Goal: Information Seeking & Learning: Learn about a topic

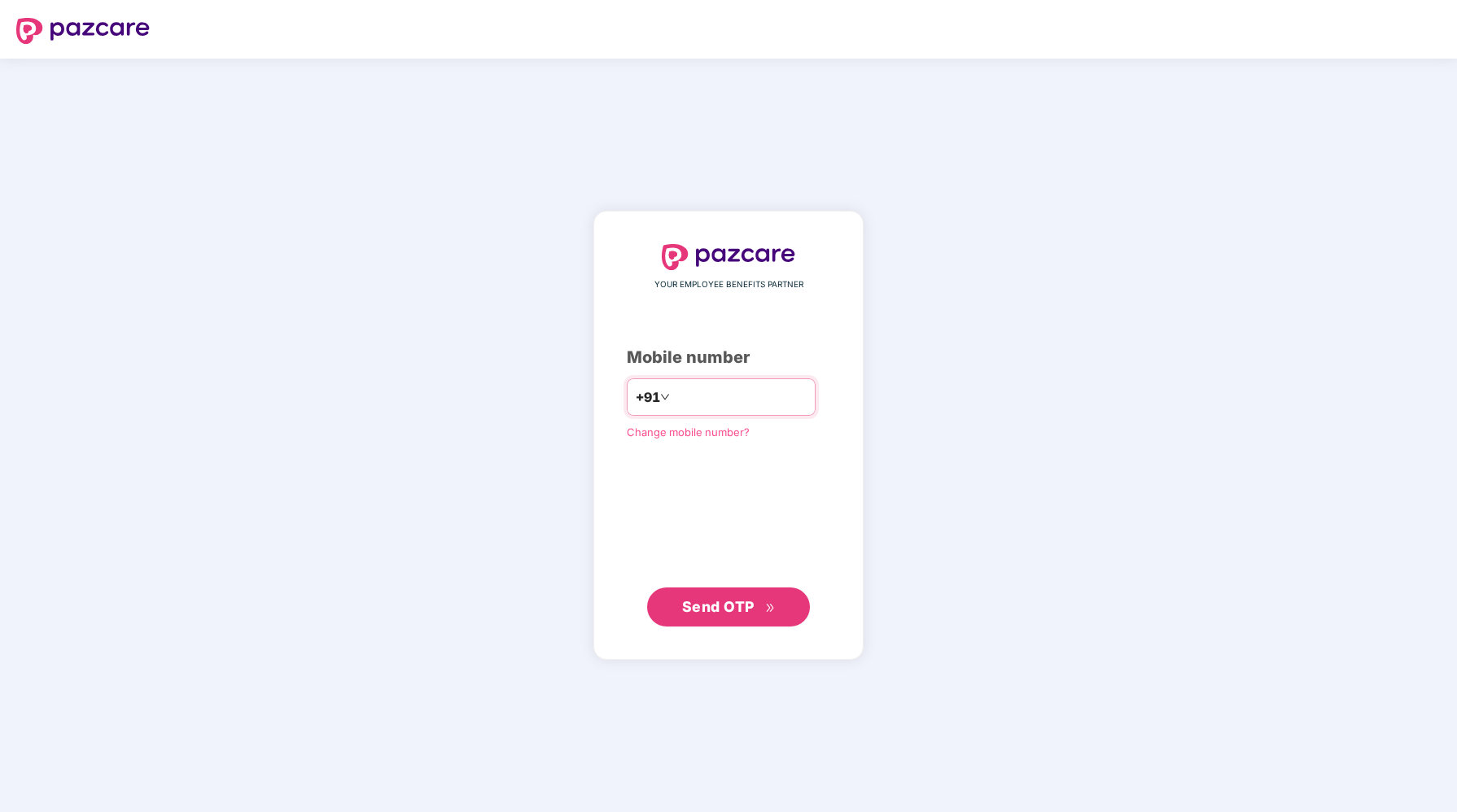
click at [691, 390] on input "number" at bounding box center [739, 396] width 133 height 26
click at [674, 498] on div "YOUR EMPLOYEE BENEFITS PARTNER Mobile number +91 Change mobile number? Send OTP" at bounding box center [728, 435] width 204 height 382
click at [698, 395] on input "number" at bounding box center [739, 396] width 133 height 26
type input "**********"
click at [731, 612] on span "Send OTP" at bounding box center [718, 607] width 72 height 17
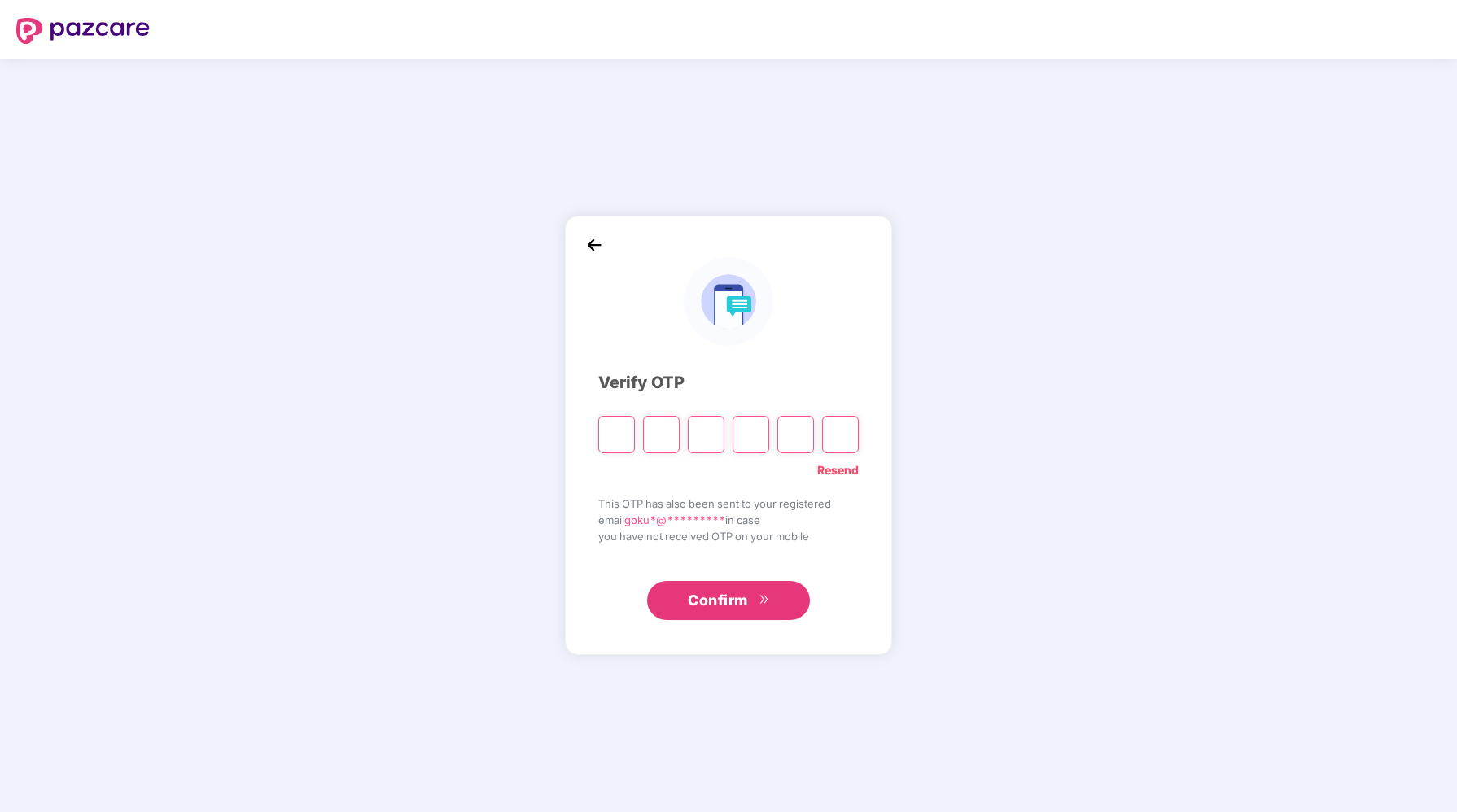
type input "*"
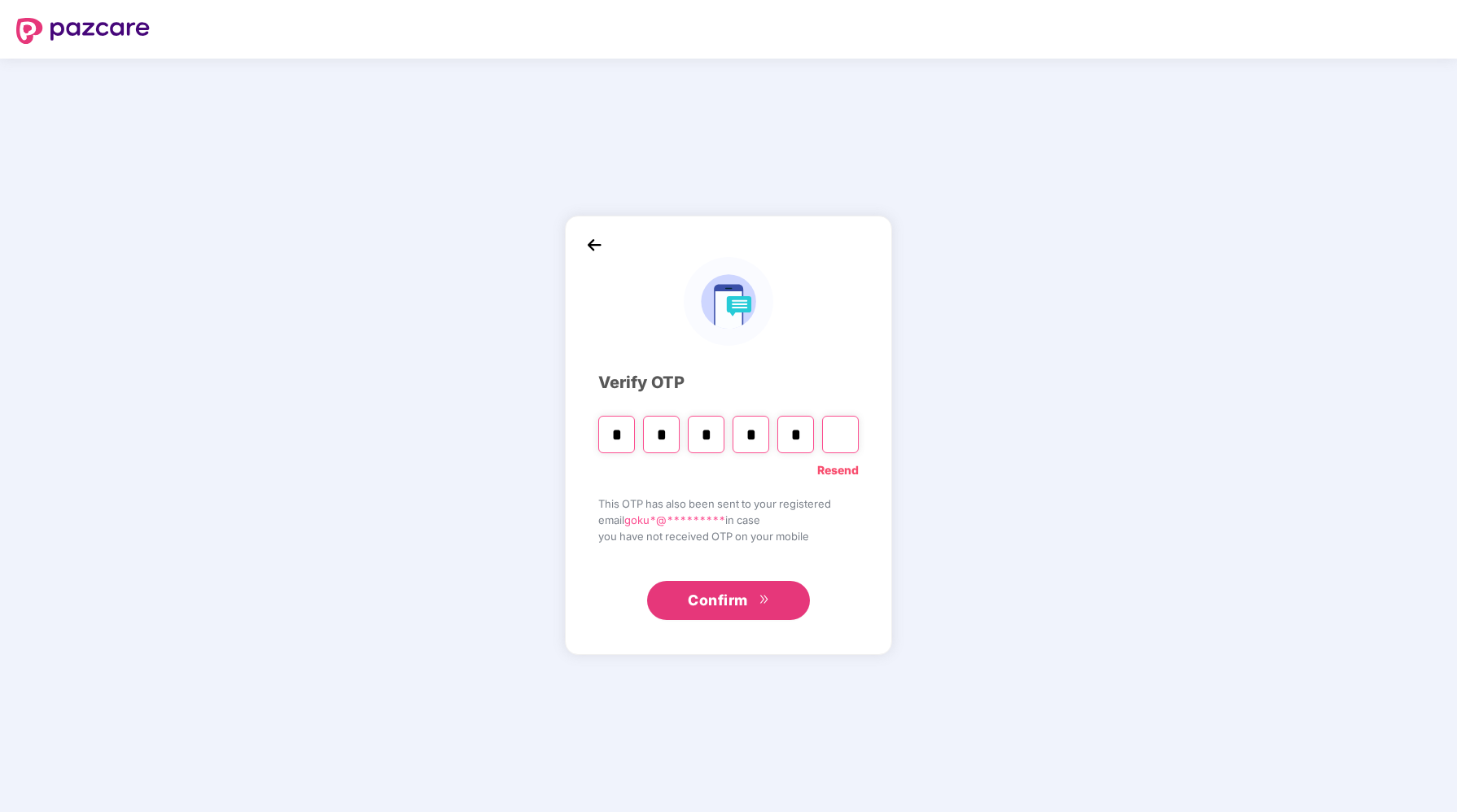
type input "*"
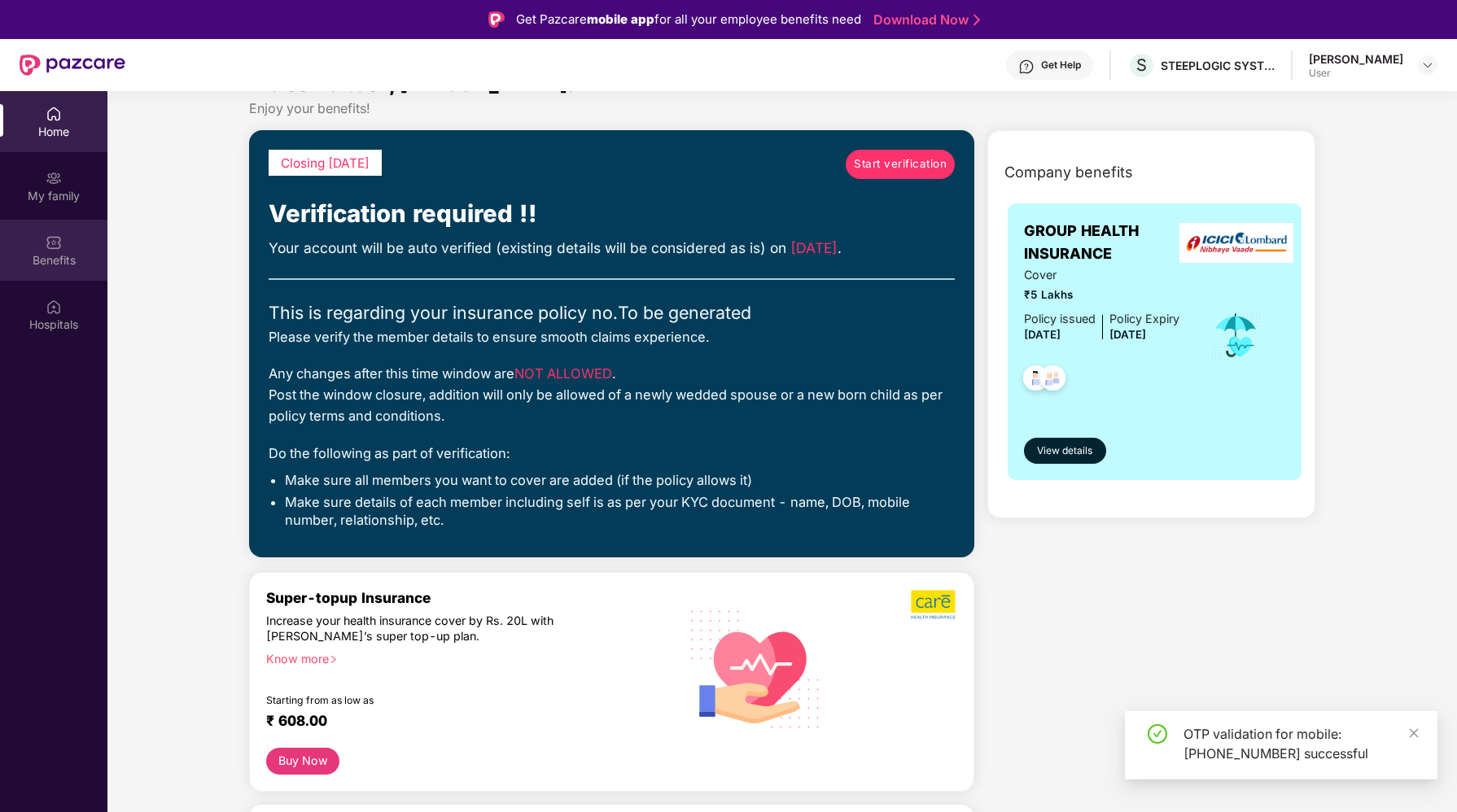
scroll to position [36, 0]
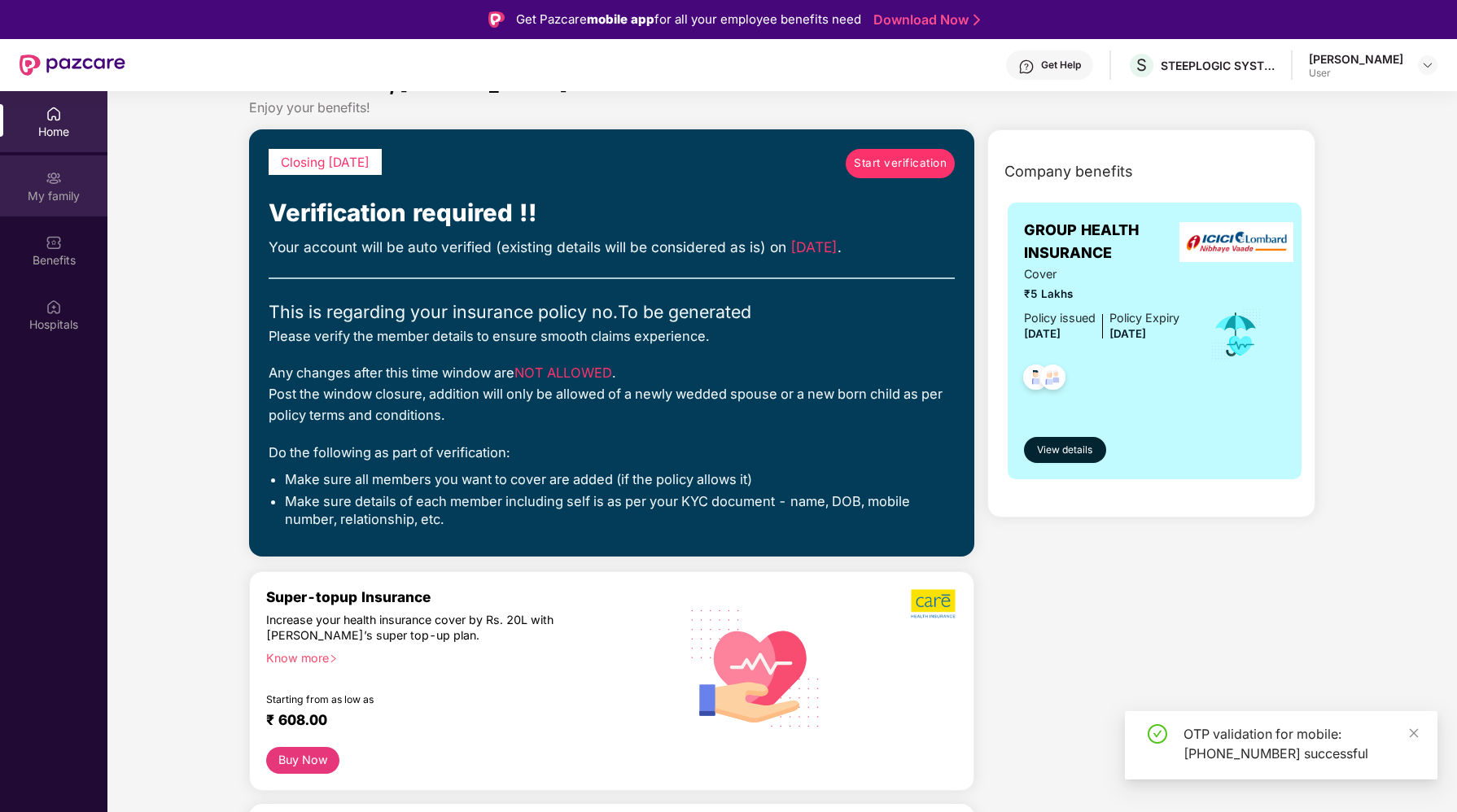
click at [41, 183] on div "My family" at bounding box center [54, 186] width 108 height 61
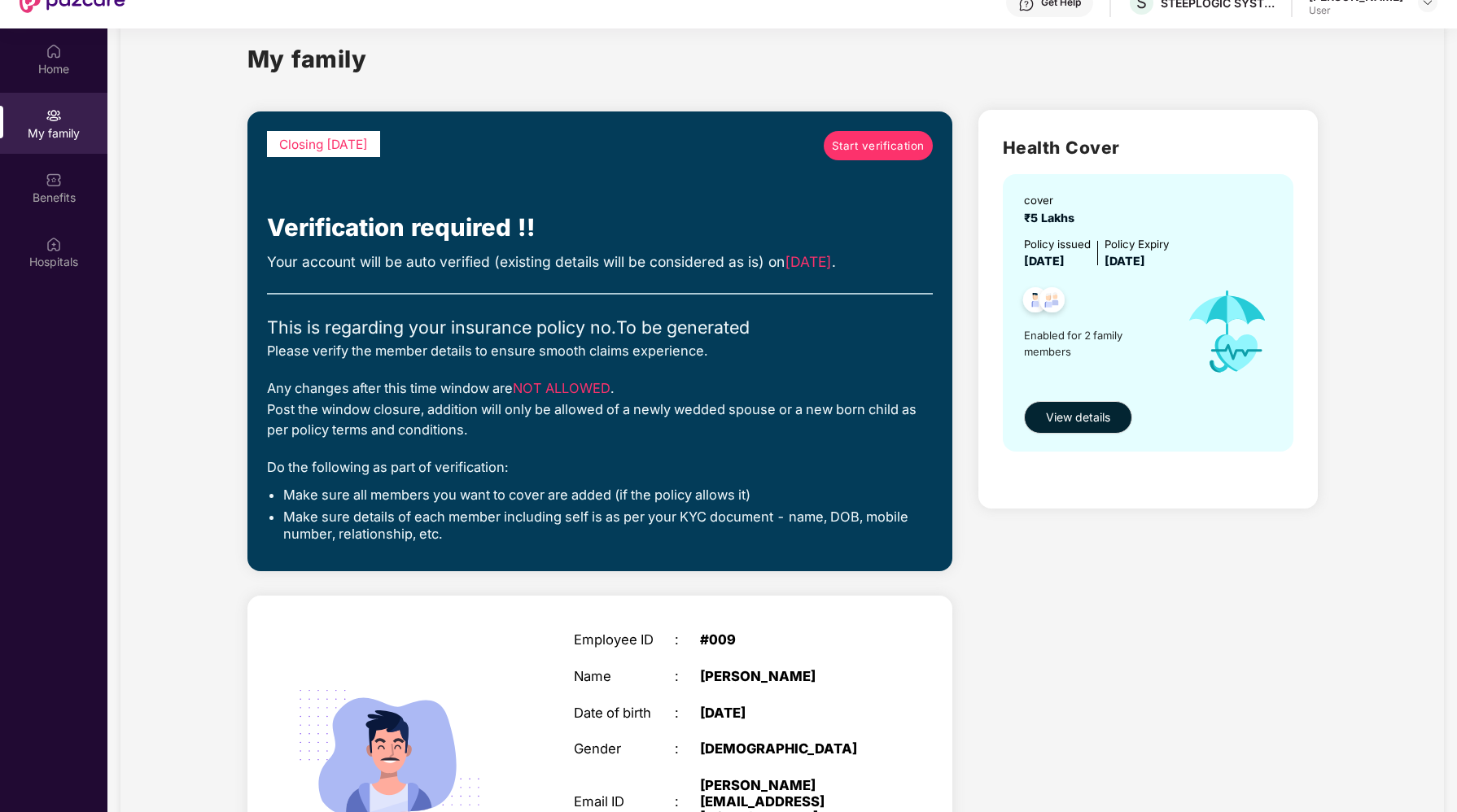
scroll to position [0, 0]
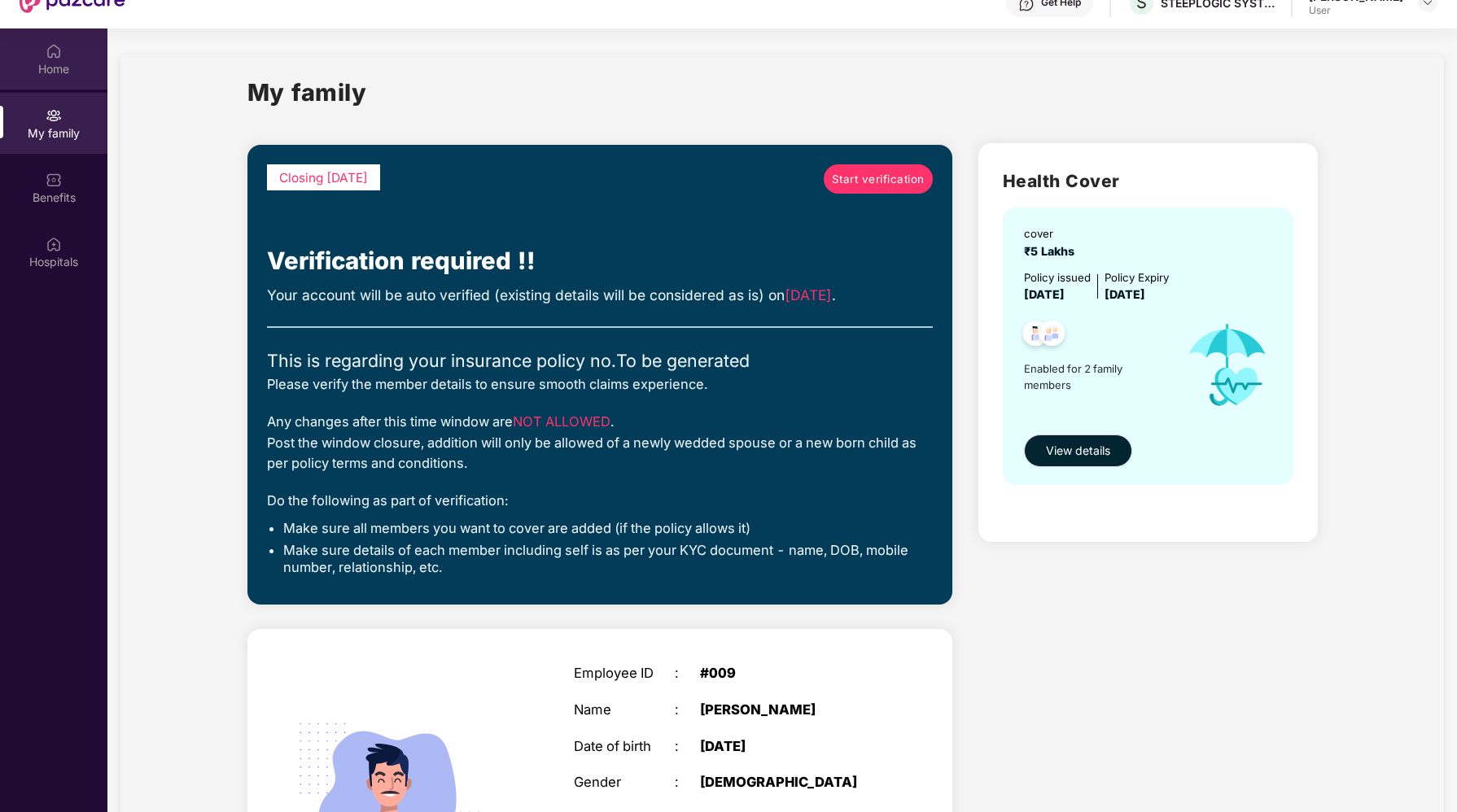
click at [64, 60] on div "Home" at bounding box center [54, 59] width 108 height 61
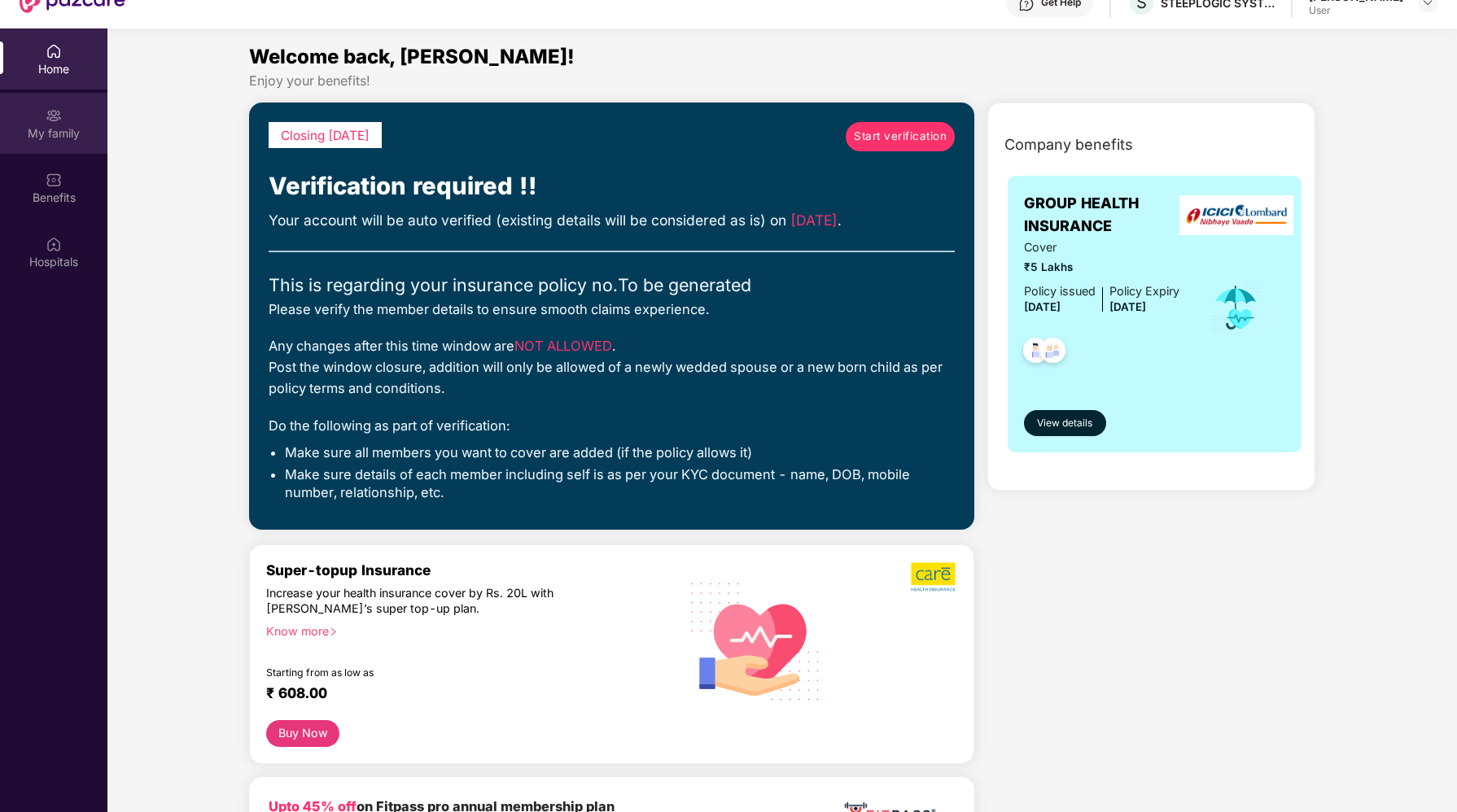
click at [53, 127] on div "My family" at bounding box center [54, 133] width 108 height 17
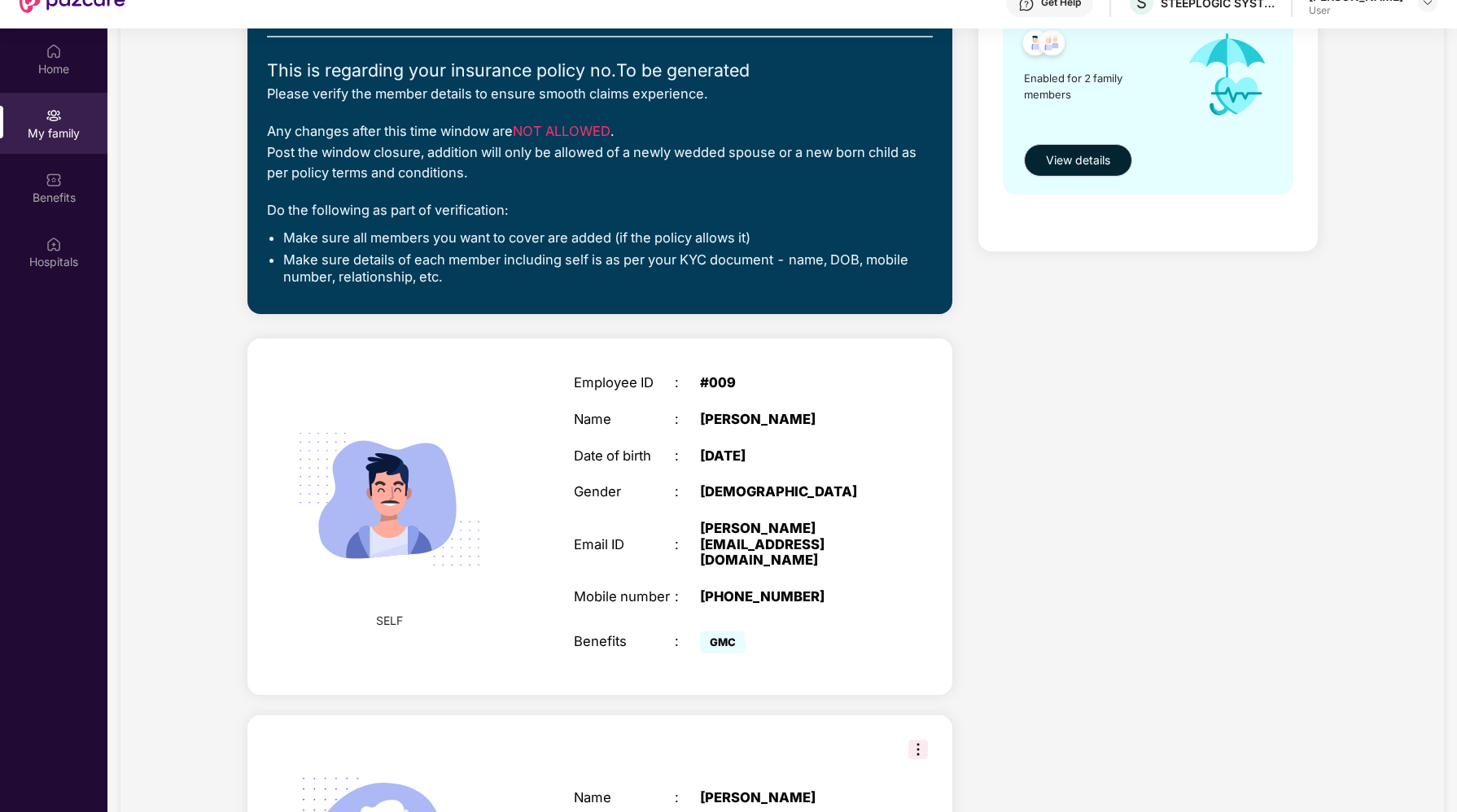
scroll to position [386, 0]
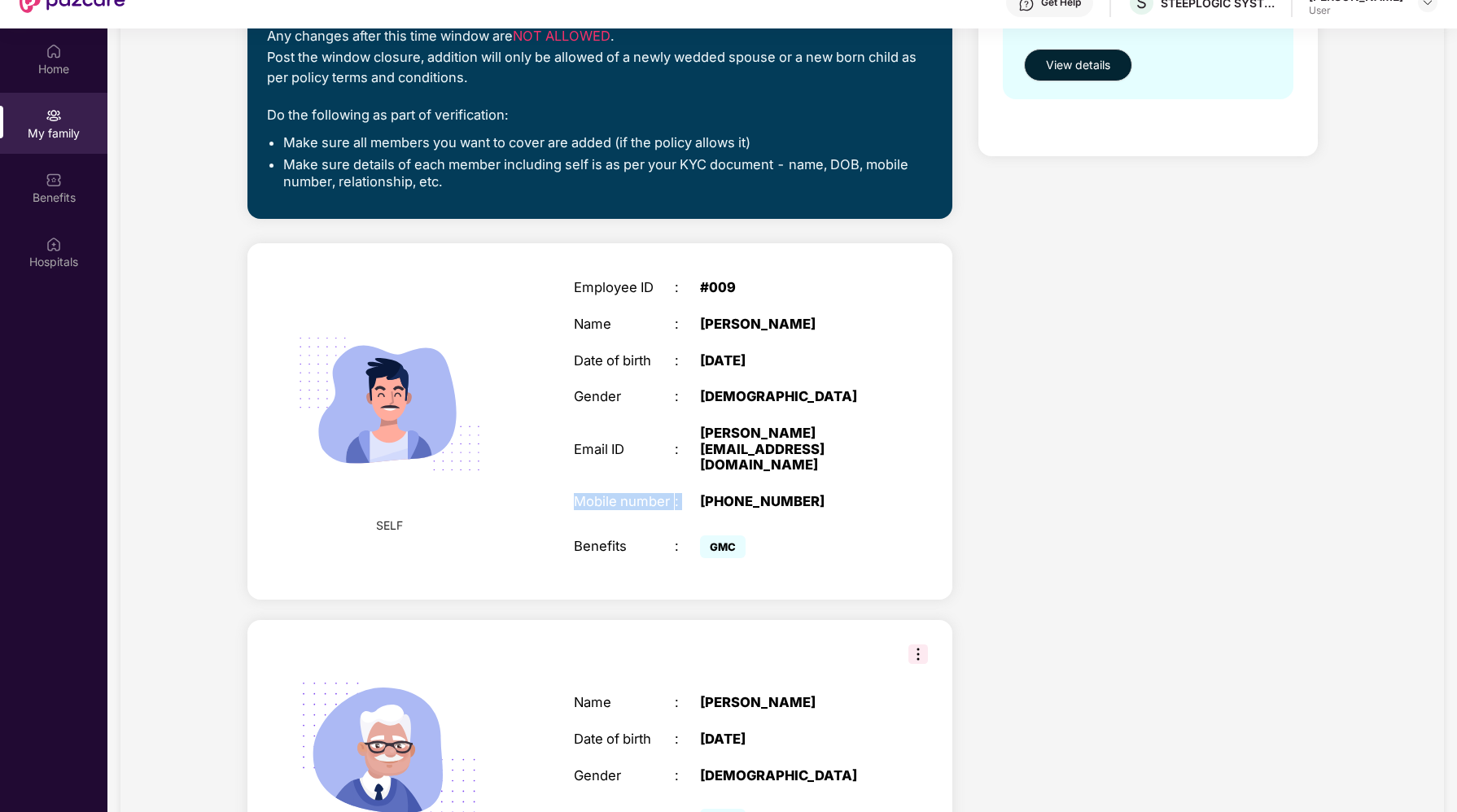
drag, startPoint x: 585, startPoint y: 442, endPoint x: 854, endPoint y: 444, distance: 269.0
click at [854, 444] on div "Employee ID : #009 Name : [PERSON_NAME] Date of birth : [DEMOGRAPHIC_DATA] Gend…" at bounding box center [725, 421] width 336 height 323
click at [793, 433] on div "[PERSON_NAME][EMAIL_ADDRESS][DOMAIN_NAME]" at bounding box center [788, 449] width 177 height 48
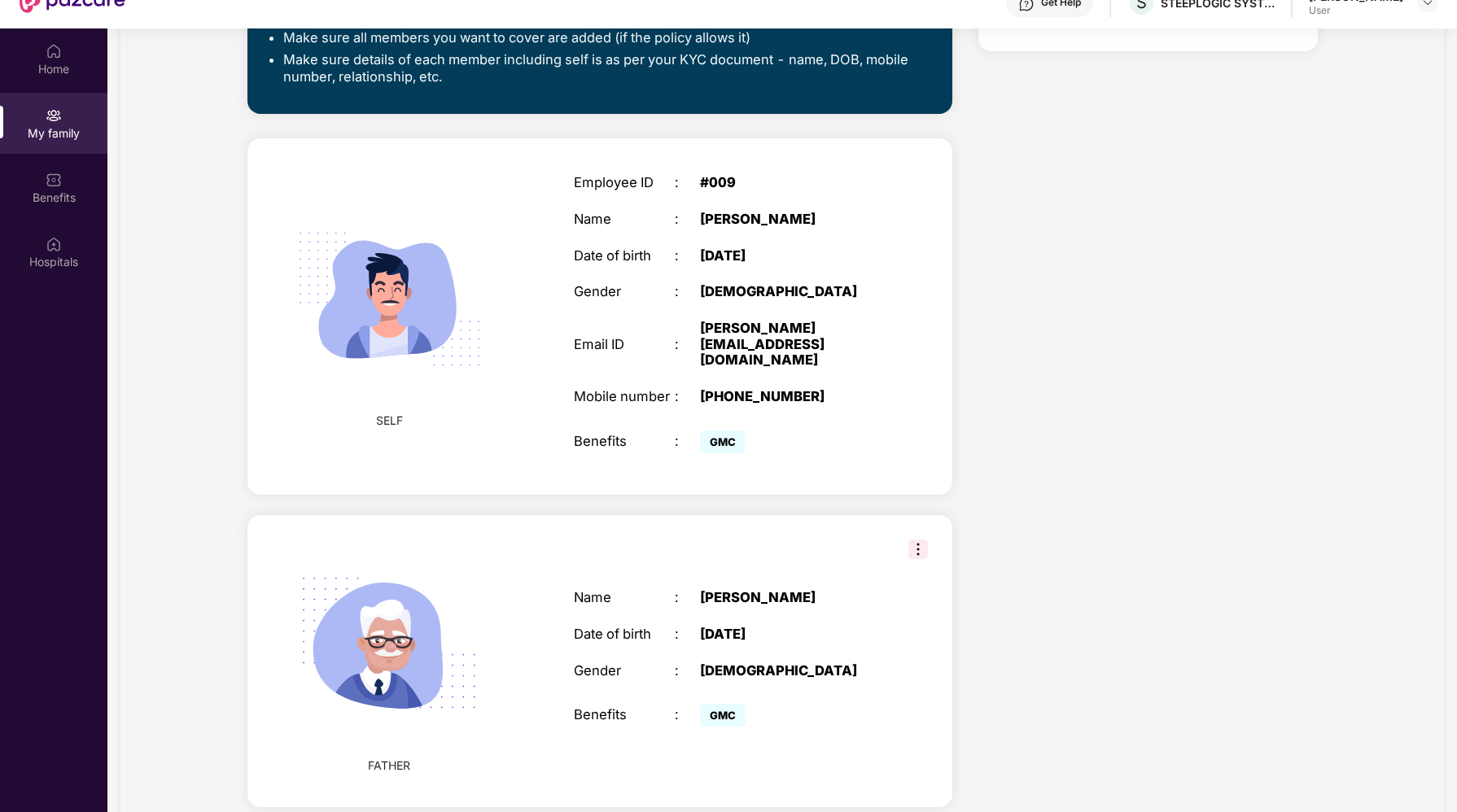
scroll to position [91, 0]
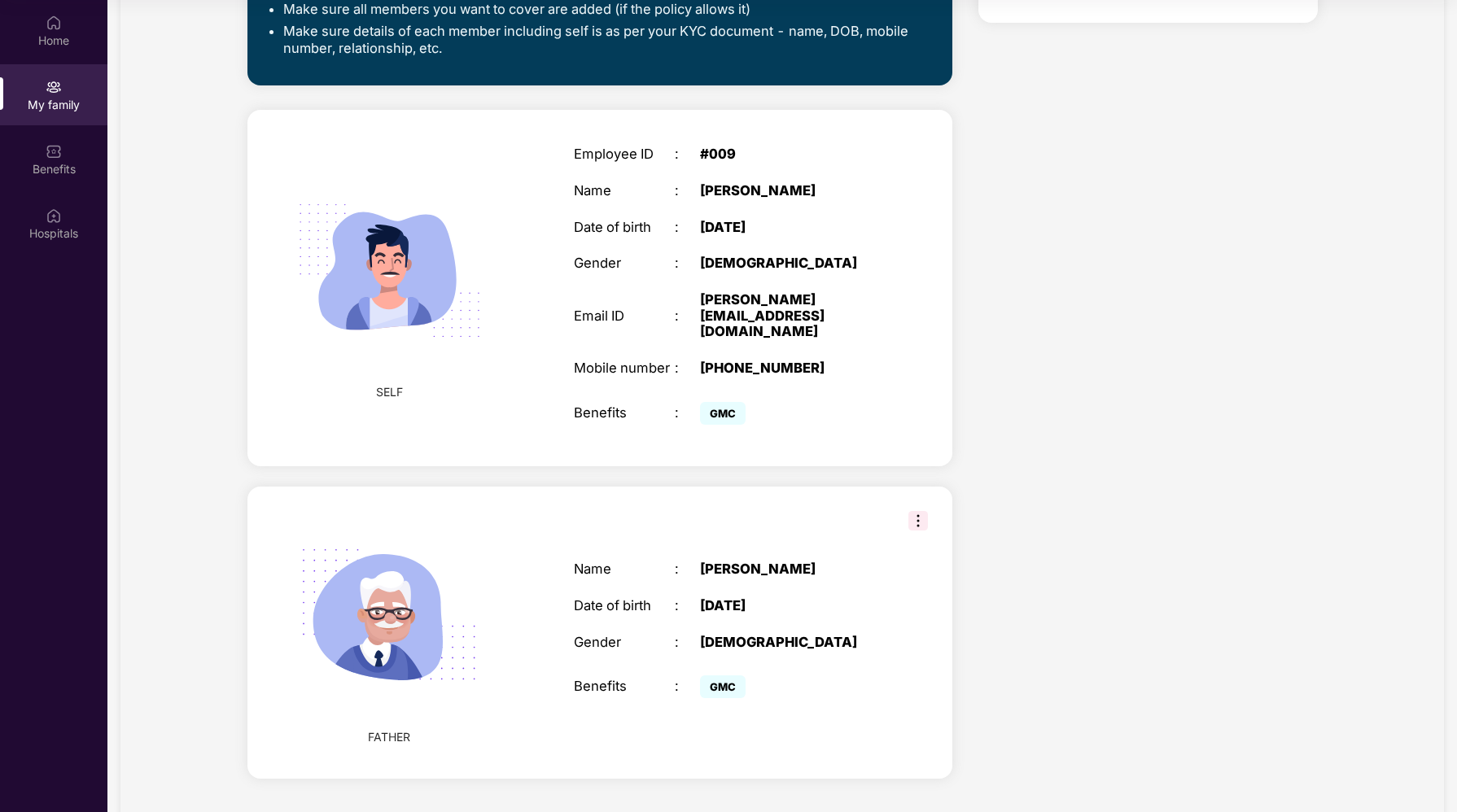
click at [917, 511] on img at bounding box center [918, 521] width 20 height 20
click at [830, 490] on div "FATHER Name : [PERSON_NAME] Date of birth : [DEMOGRAPHIC_DATA] Gender : [DEMOGR…" at bounding box center [599, 632] width 704 height 292
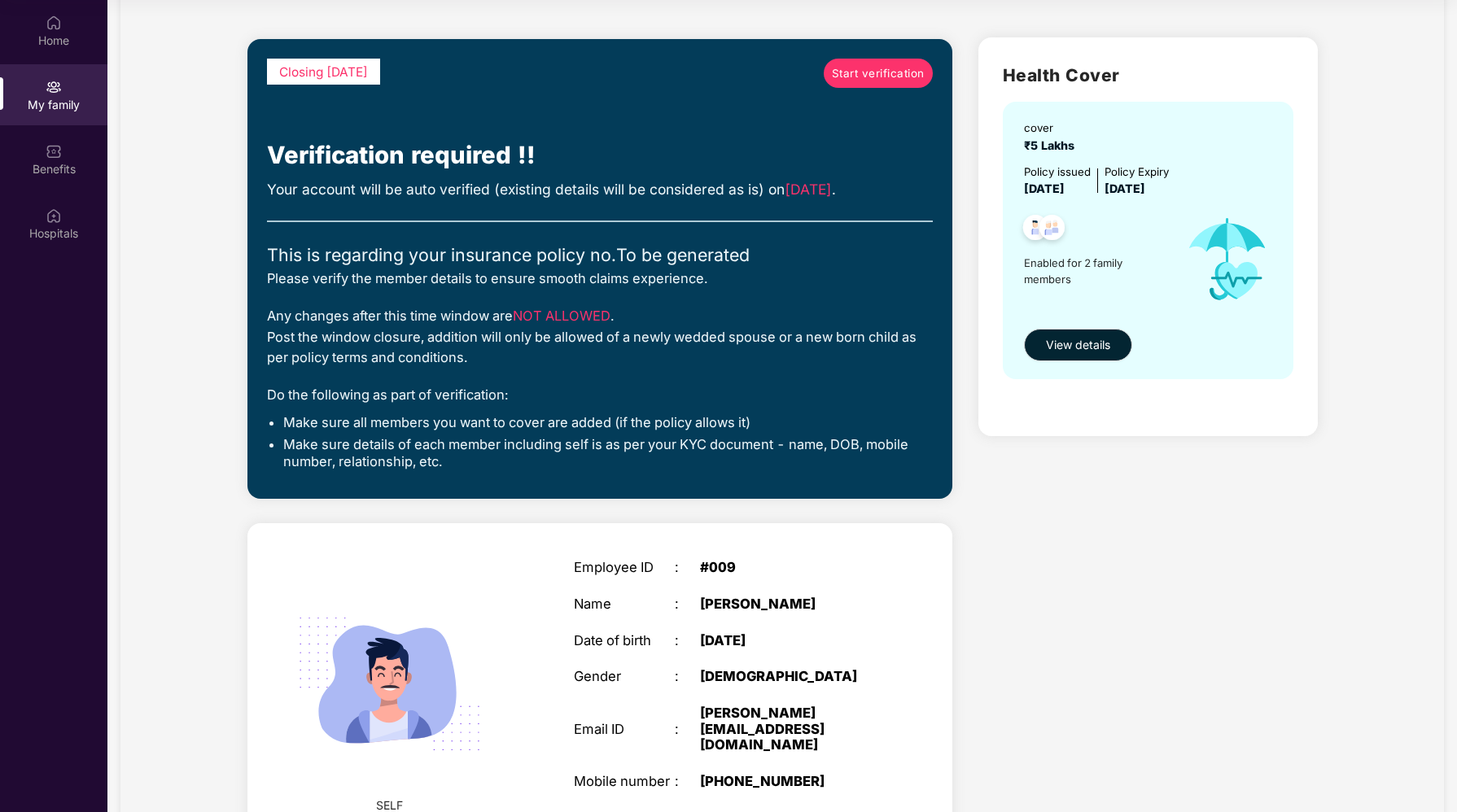
scroll to position [74, 0]
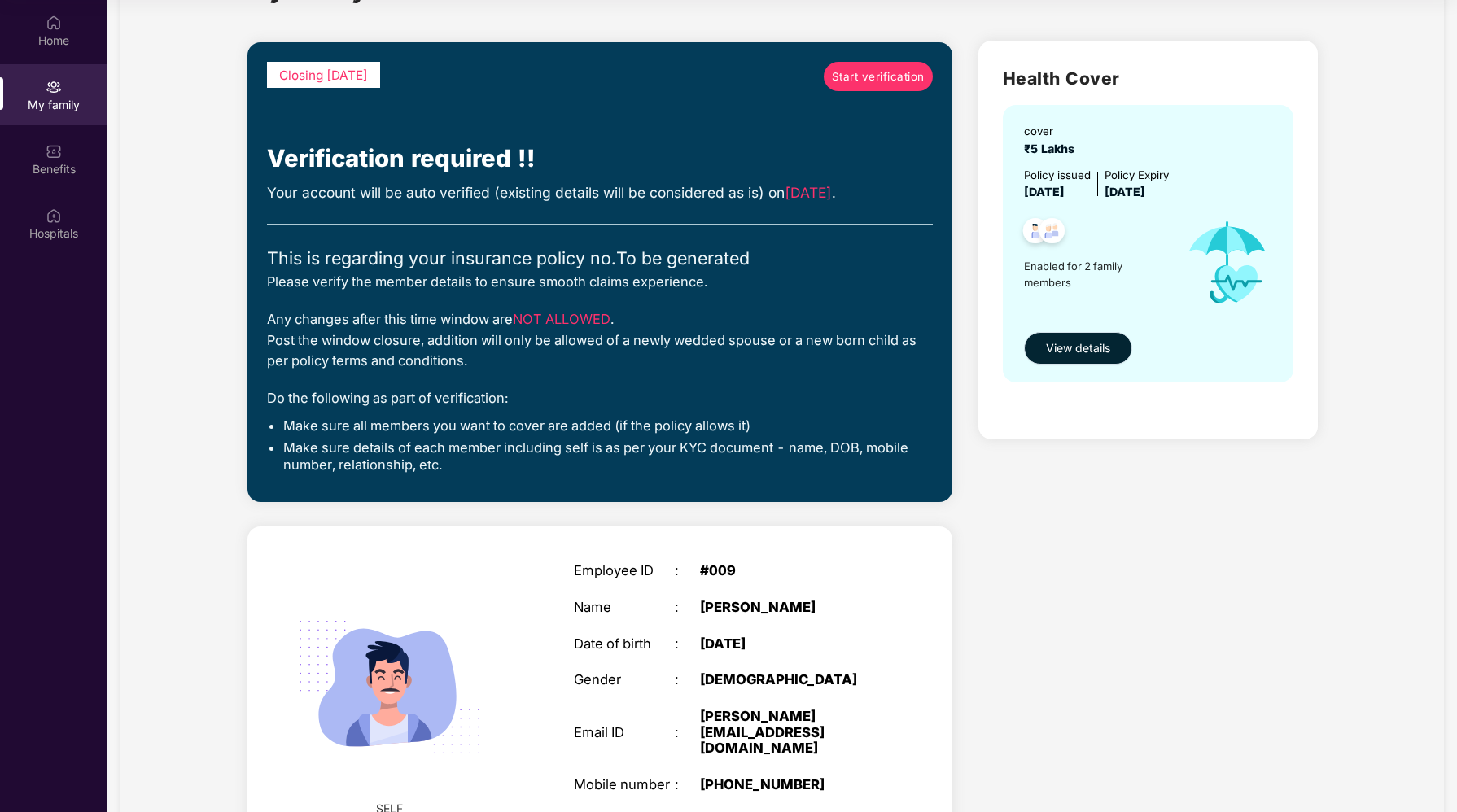
click at [1088, 353] on span "View details" at bounding box center [1078, 348] width 65 height 18
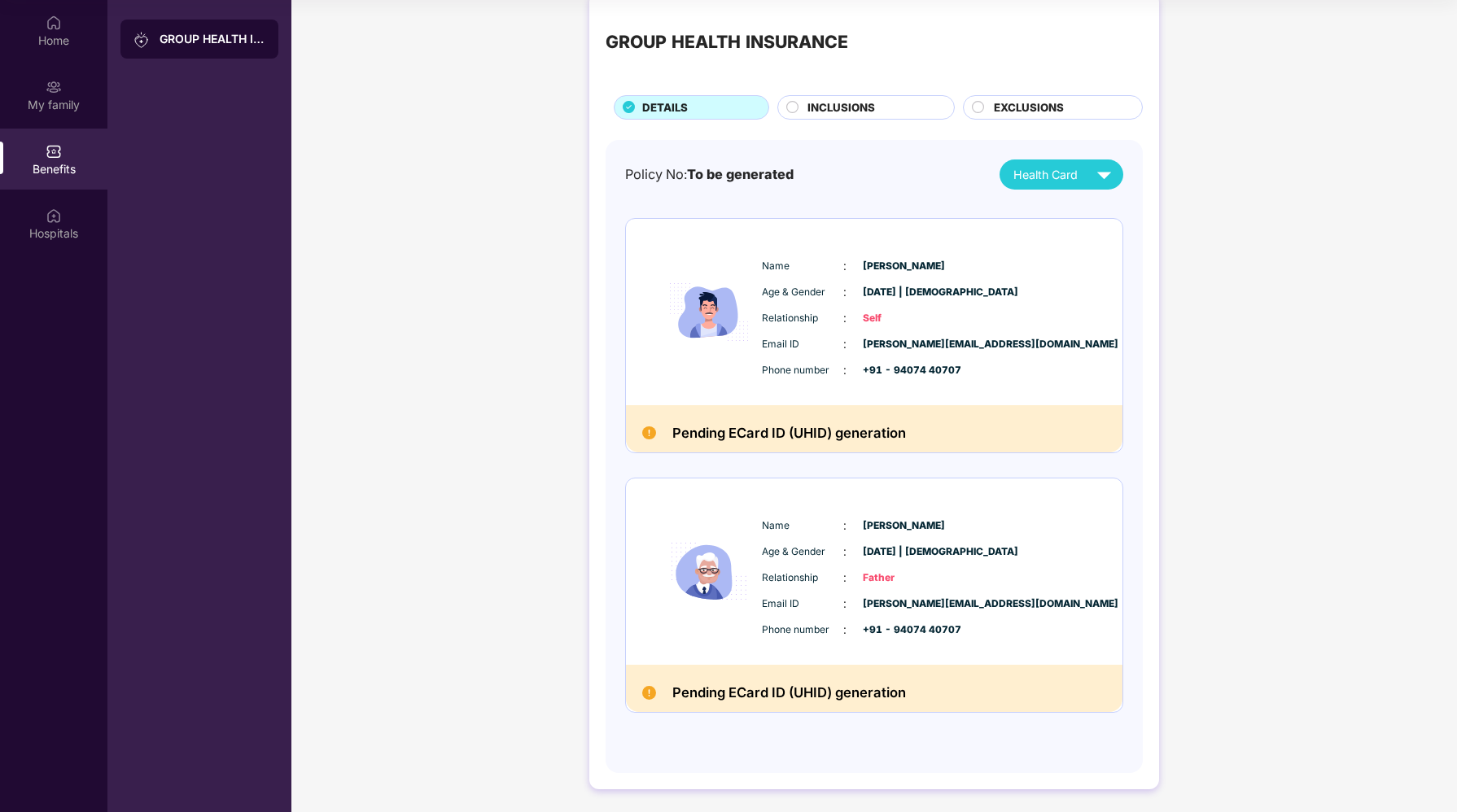
scroll to position [26, 0]
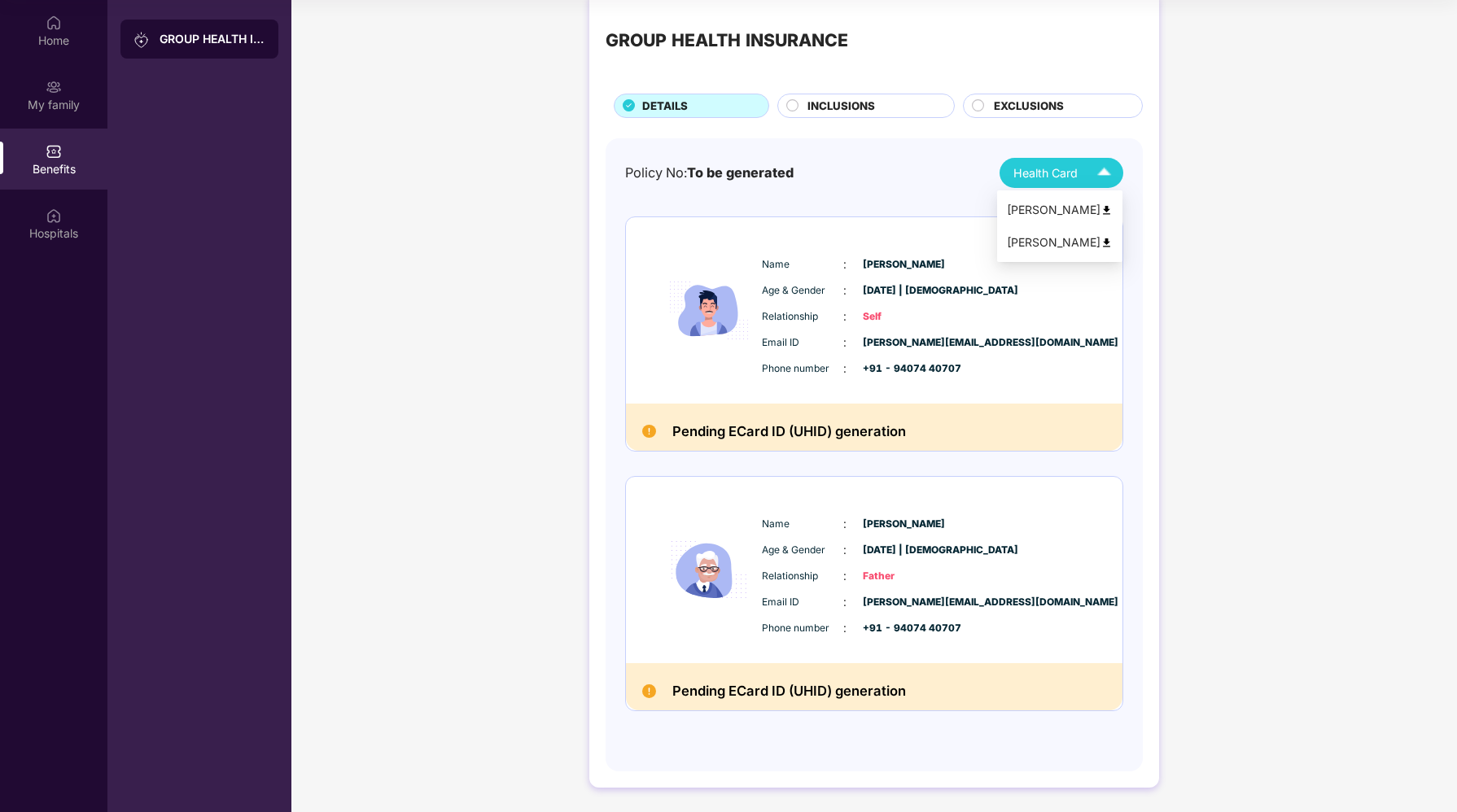
click at [1039, 173] on span "Health Card" at bounding box center [1046, 174] width 65 height 18
click at [1014, 216] on div "[PERSON_NAME]" at bounding box center [1060, 210] width 106 height 18
click at [872, 114] on div "INCLUSIONS" at bounding box center [872, 108] width 147 height 20
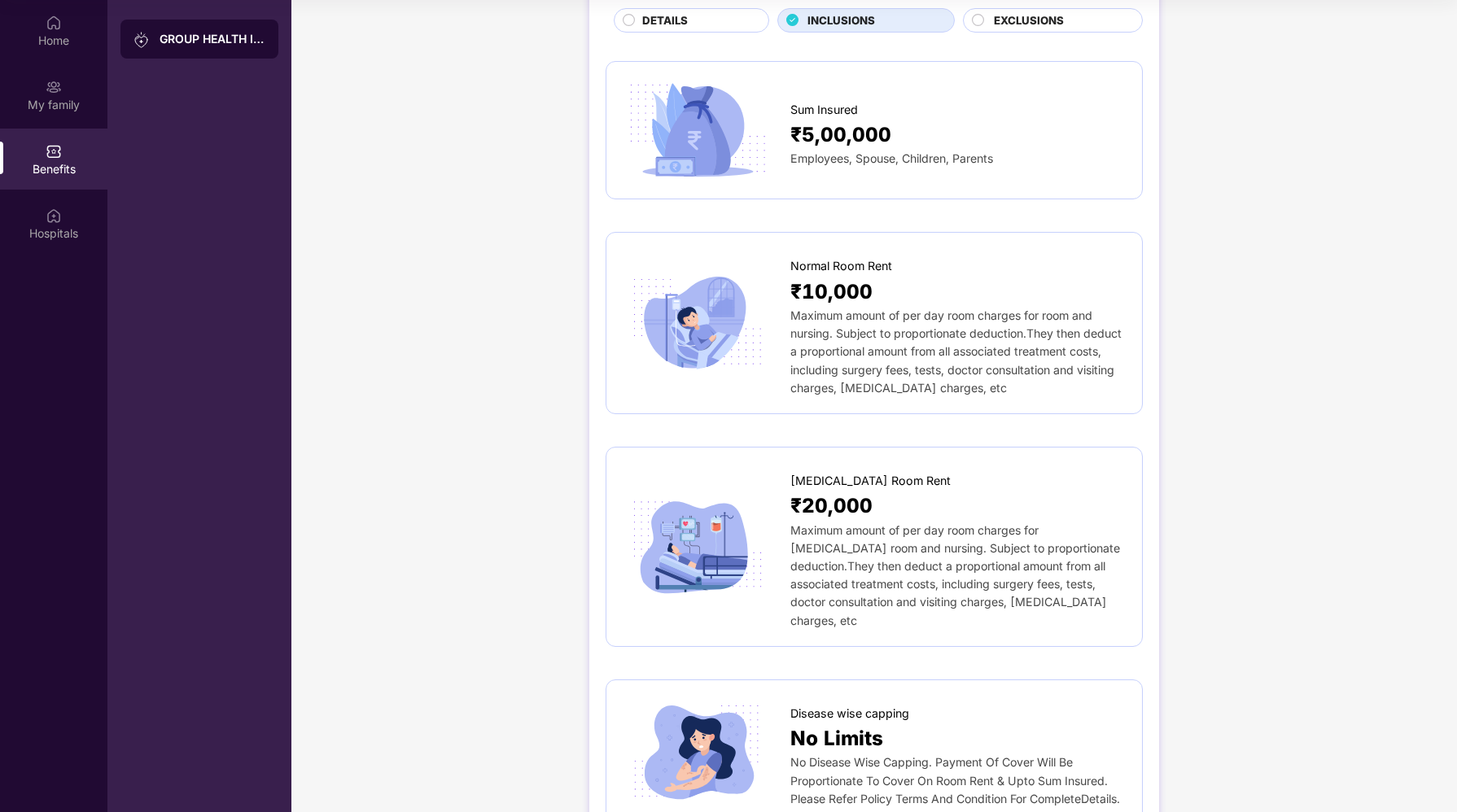
scroll to position [123, 0]
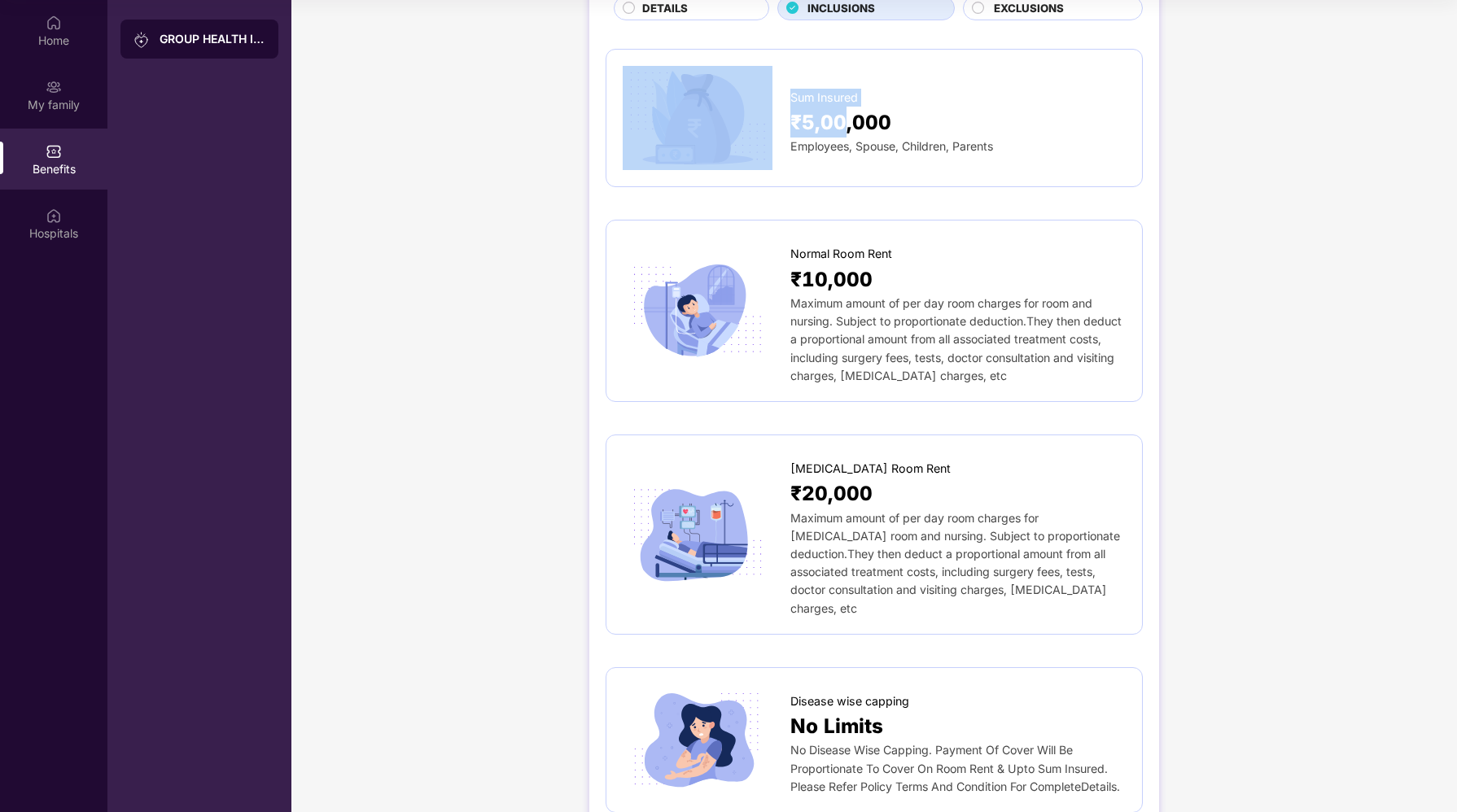
drag, startPoint x: 782, startPoint y: 86, endPoint x: 841, endPoint y: 120, distance: 68.1
click at [841, 120] on div "Sum Insured ₹5,00,000 Employees, Spouse, Children, Parents" at bounding box center [874, 118] width 503 height 104
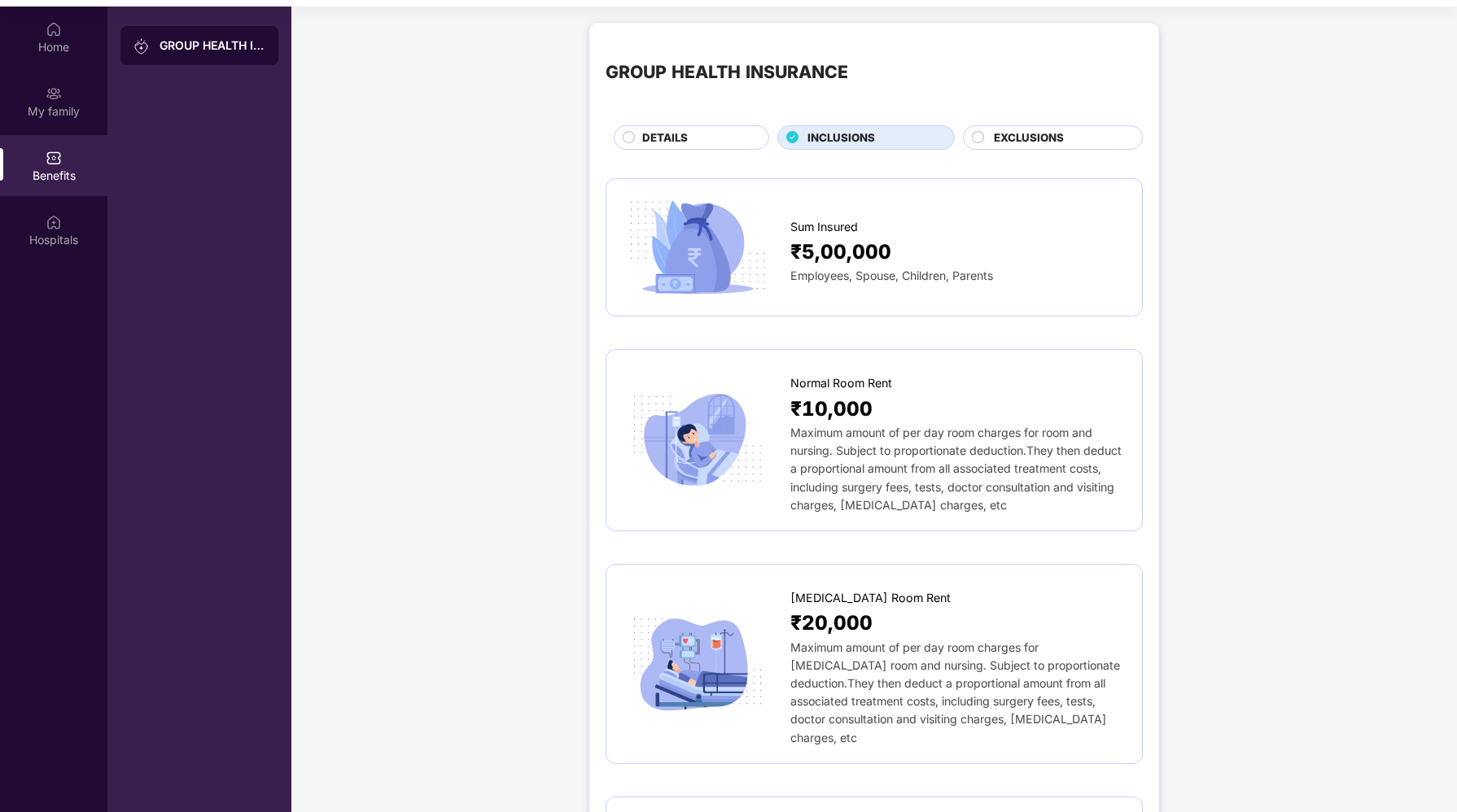
scroll to position [0, 0]
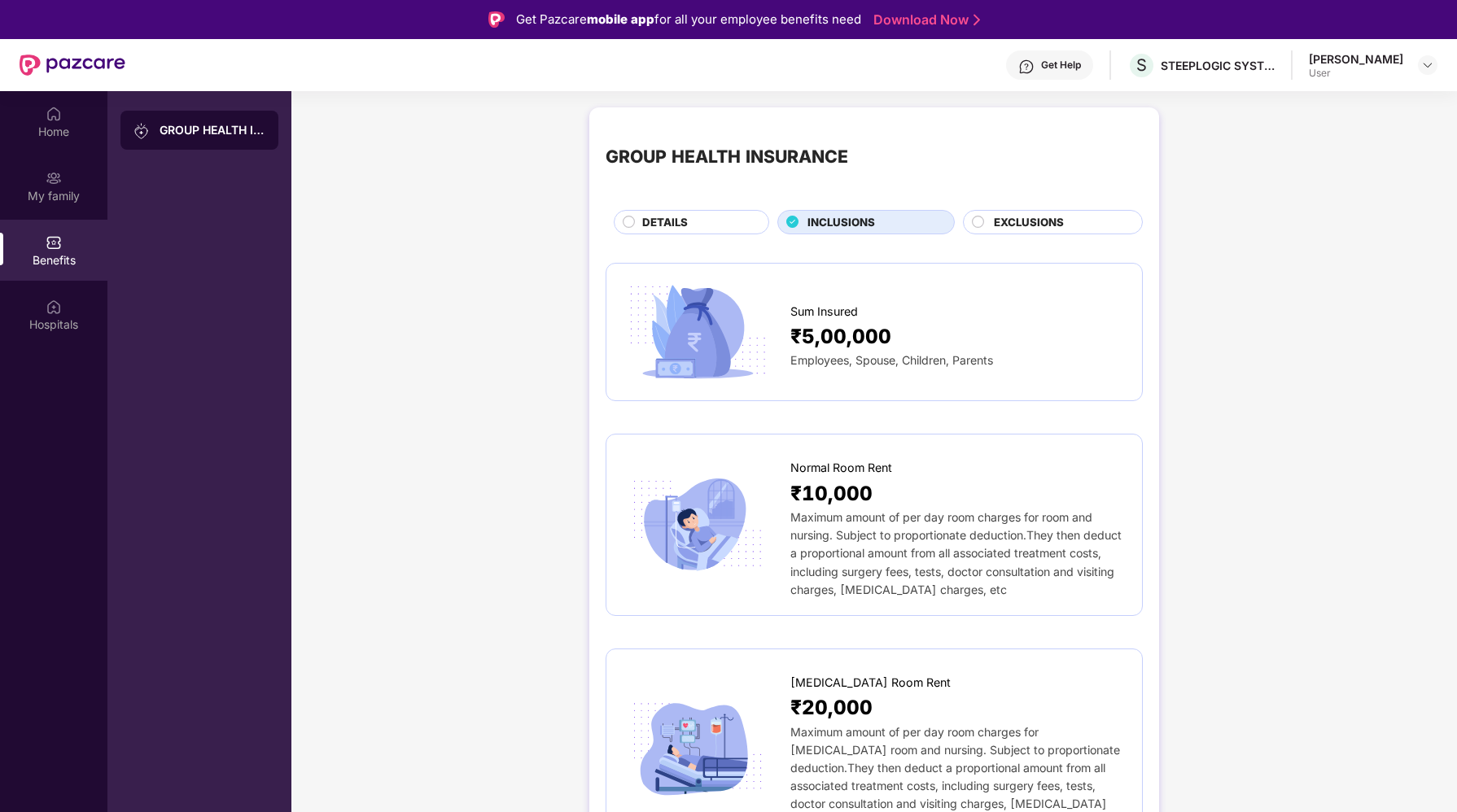
click at [1007, 227] on span "EXCLUSIONS" at bounding box center [1028, 223] width 70 height 17
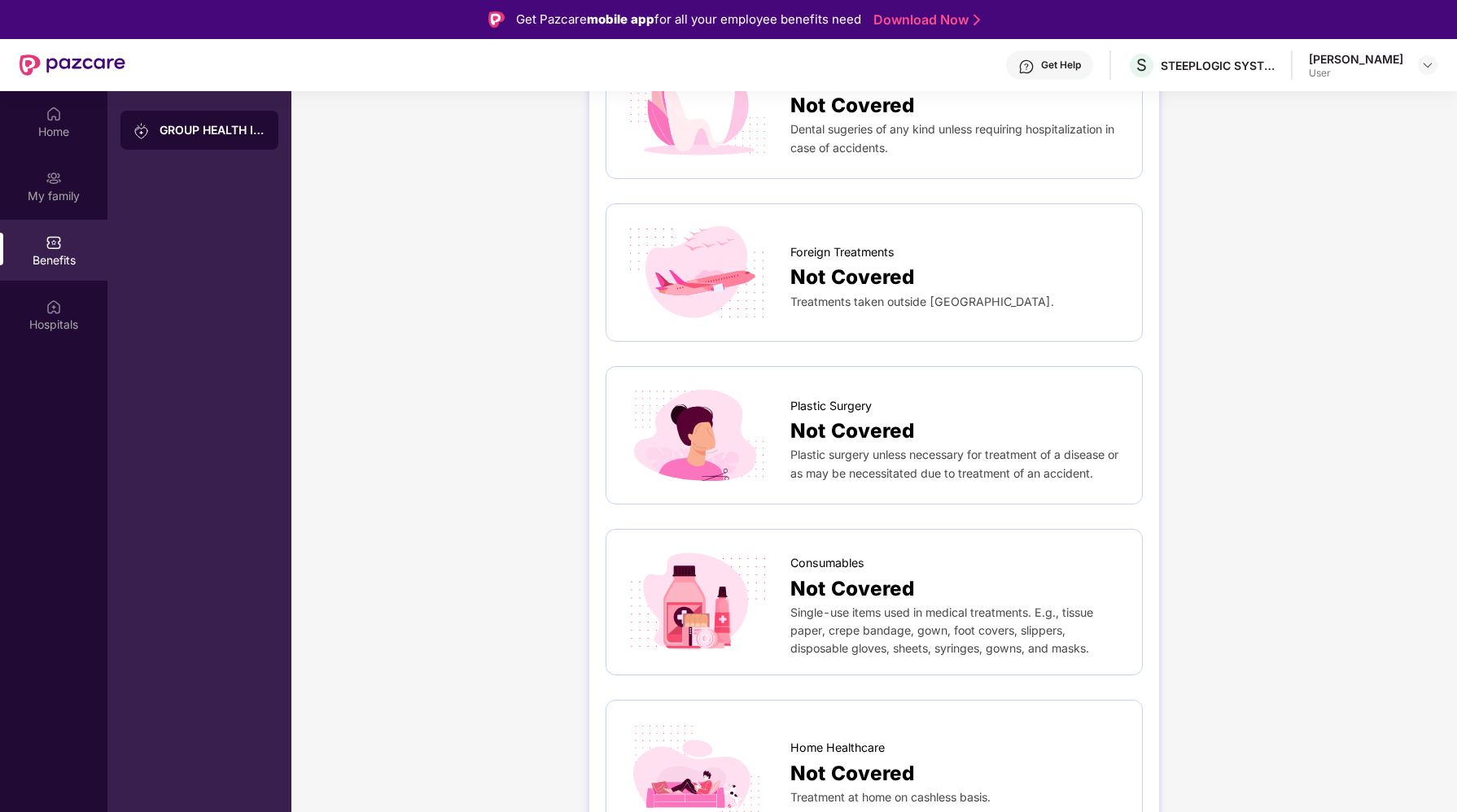
scroll to position [55, 0]
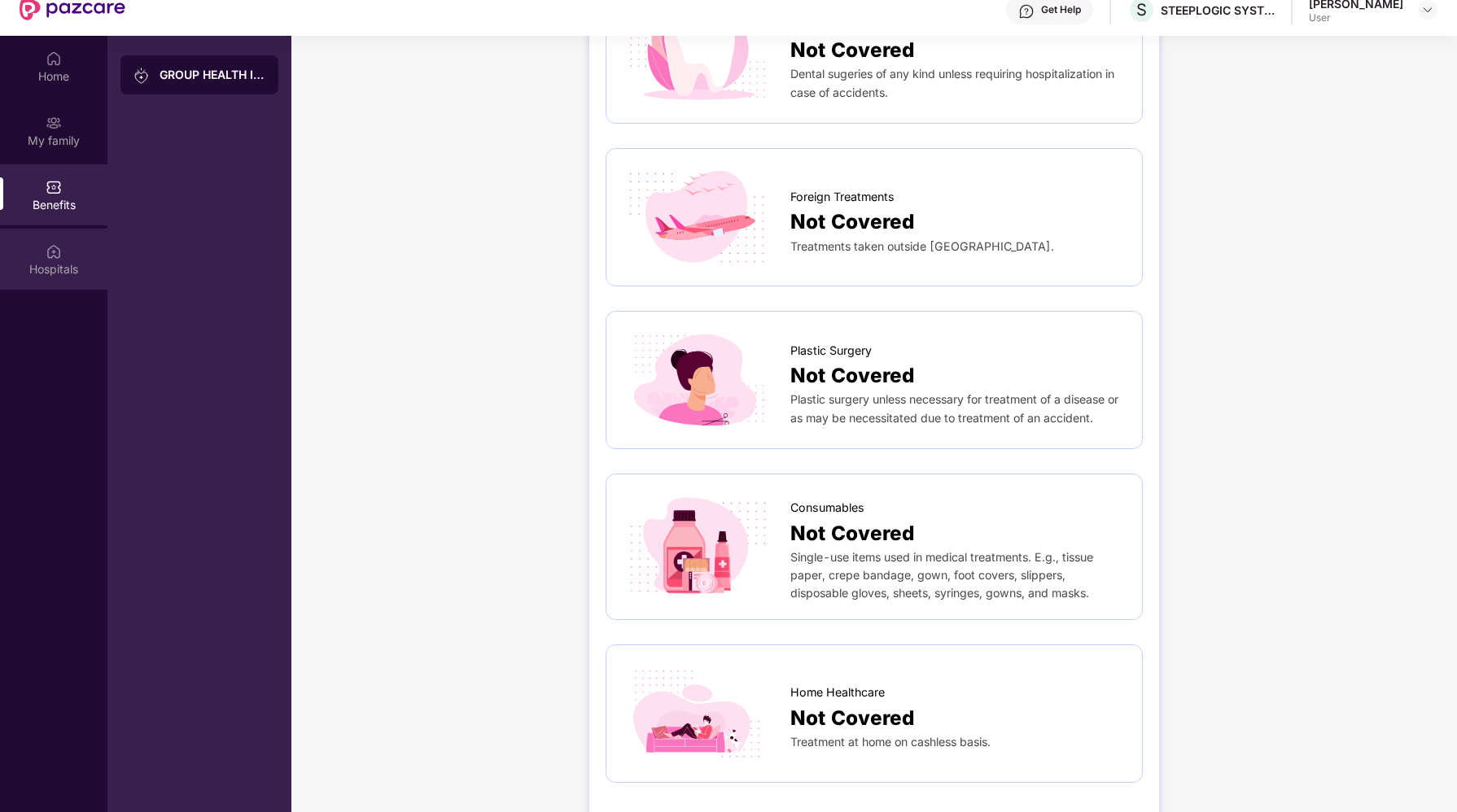
click at [56, 265] on div "Hospitals" at bounding box center [54, 269] width 108 height 17
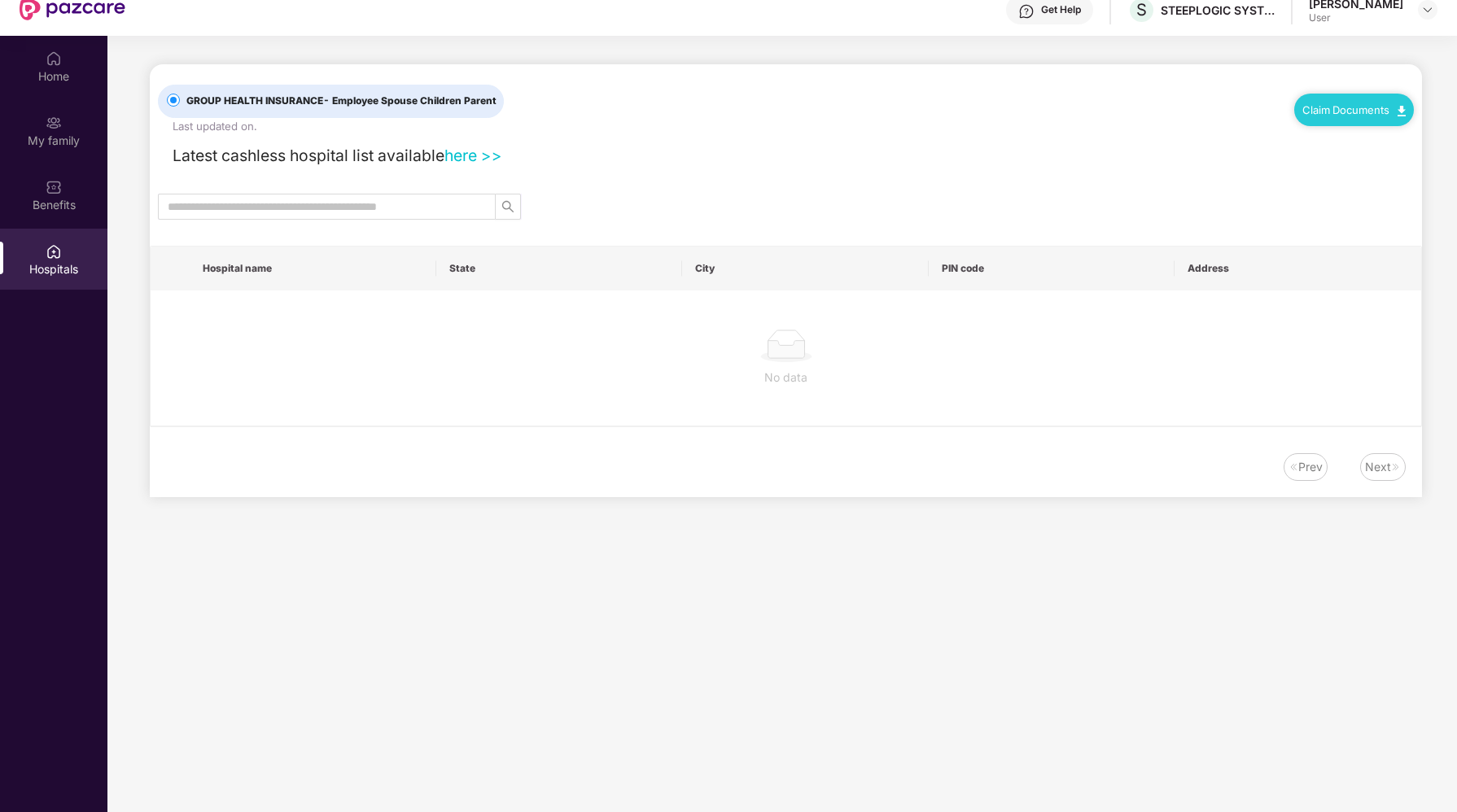
scroll to position [0, 0]
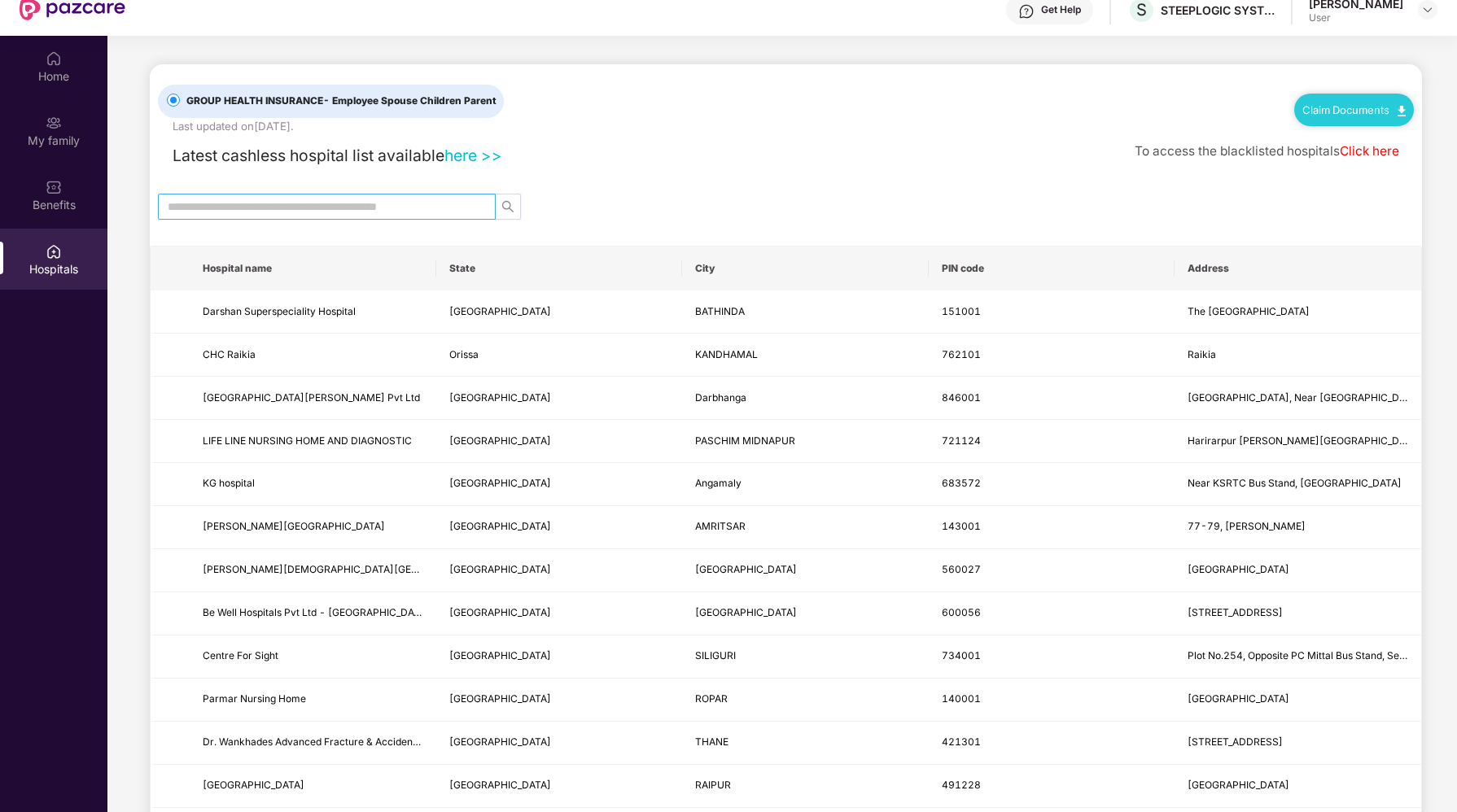
click at [300, 199] on input "text" at bounding box center [320, 207] width 305 height 18
type input "******"
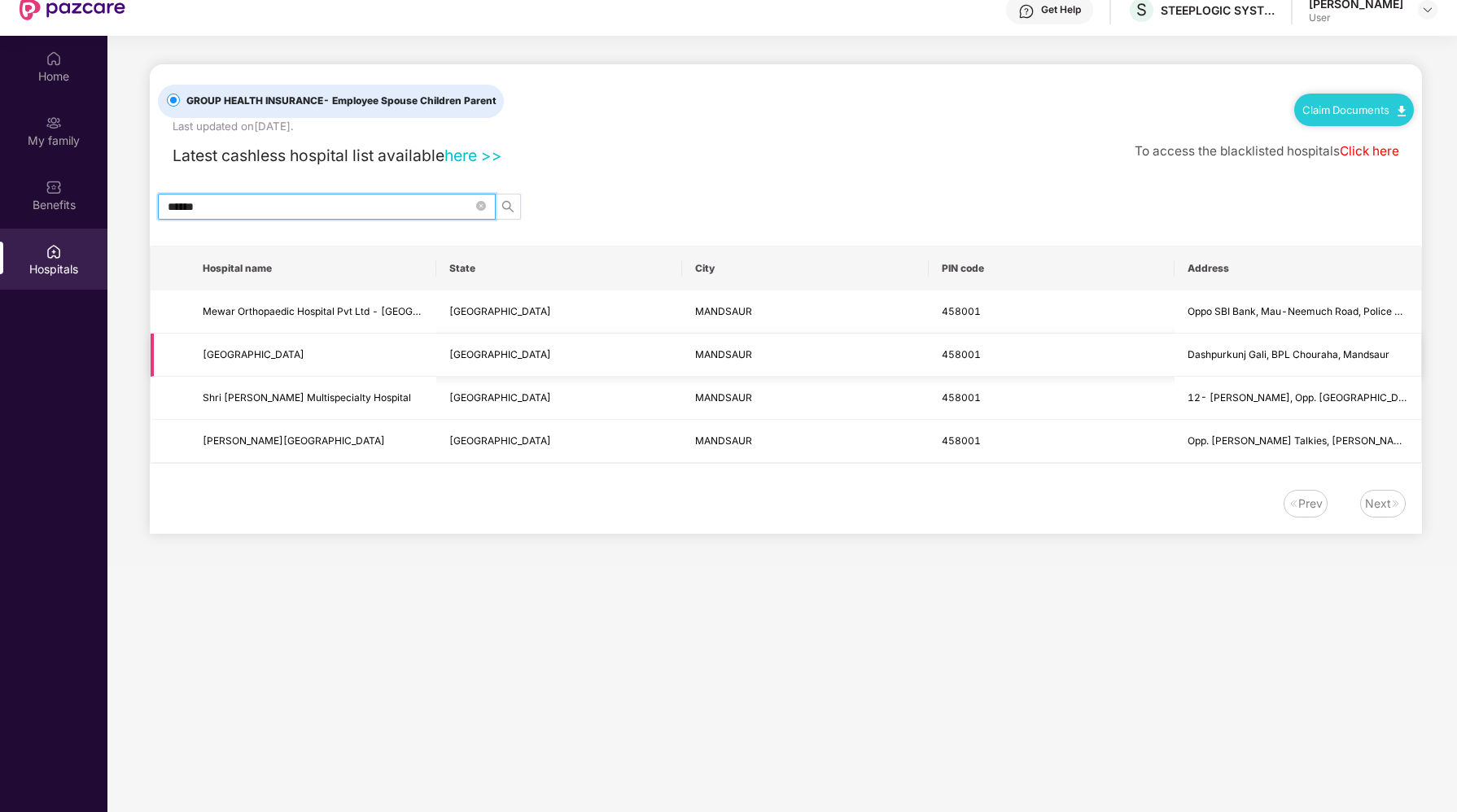
scroll to position [91, 0]
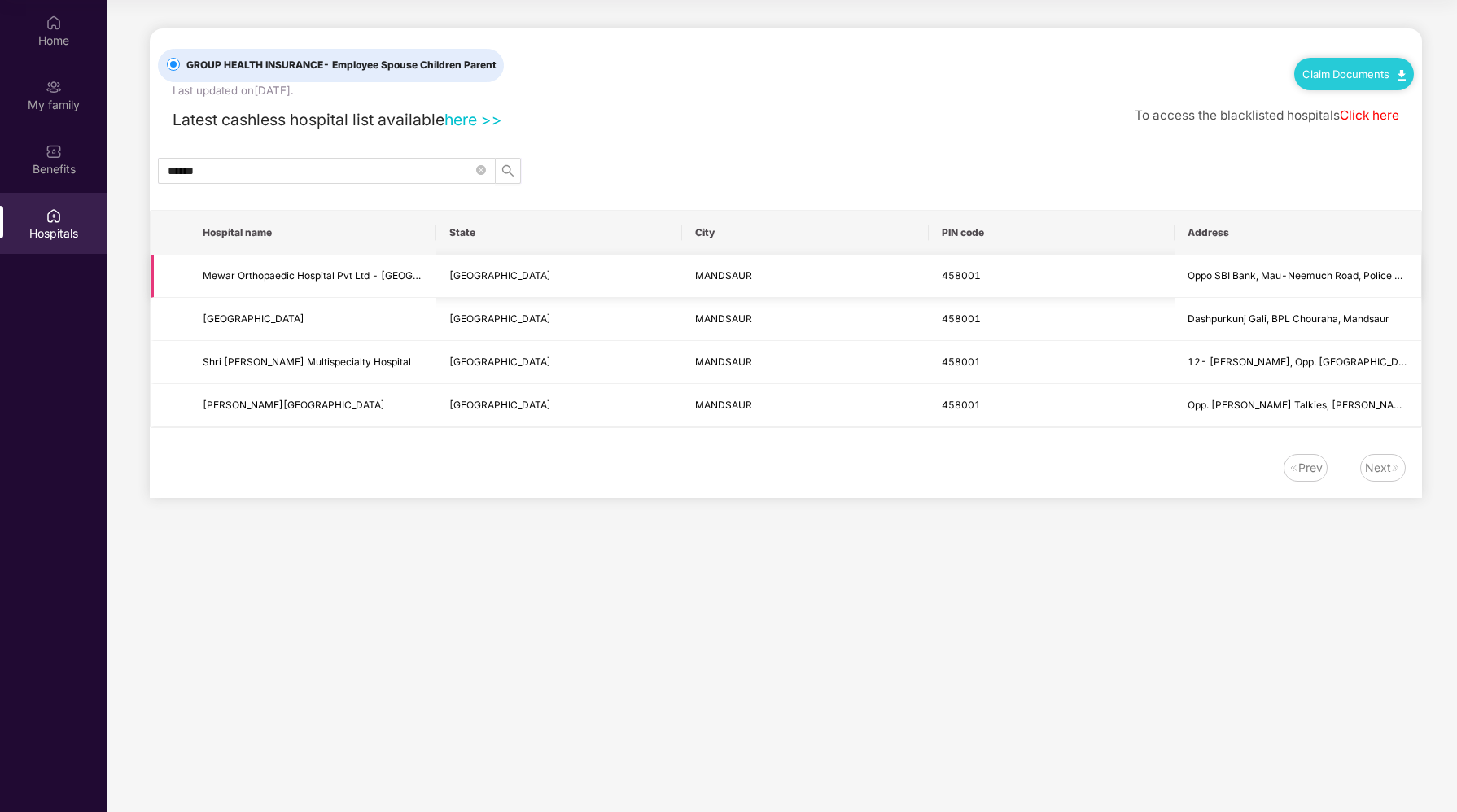
click at [340, 263] on td "Mewar Orthopaedic Hospital Pvt Ltd - [GEOGRAPHIC_DATA]" at bounding box center [313, 276] width 247 height 43
click at [345, 268] on span "Mewar Orthopaedic Hospital Pvt Ltd - [GEOGRAPHIC_DATA]" at bounding box center [313, 276] width 220 height 16
click at [311, 406] on span "[PERSON_NAME][GEOGRAPHIC_DATA]" at bounding box center [313, 406] width 220 height 16
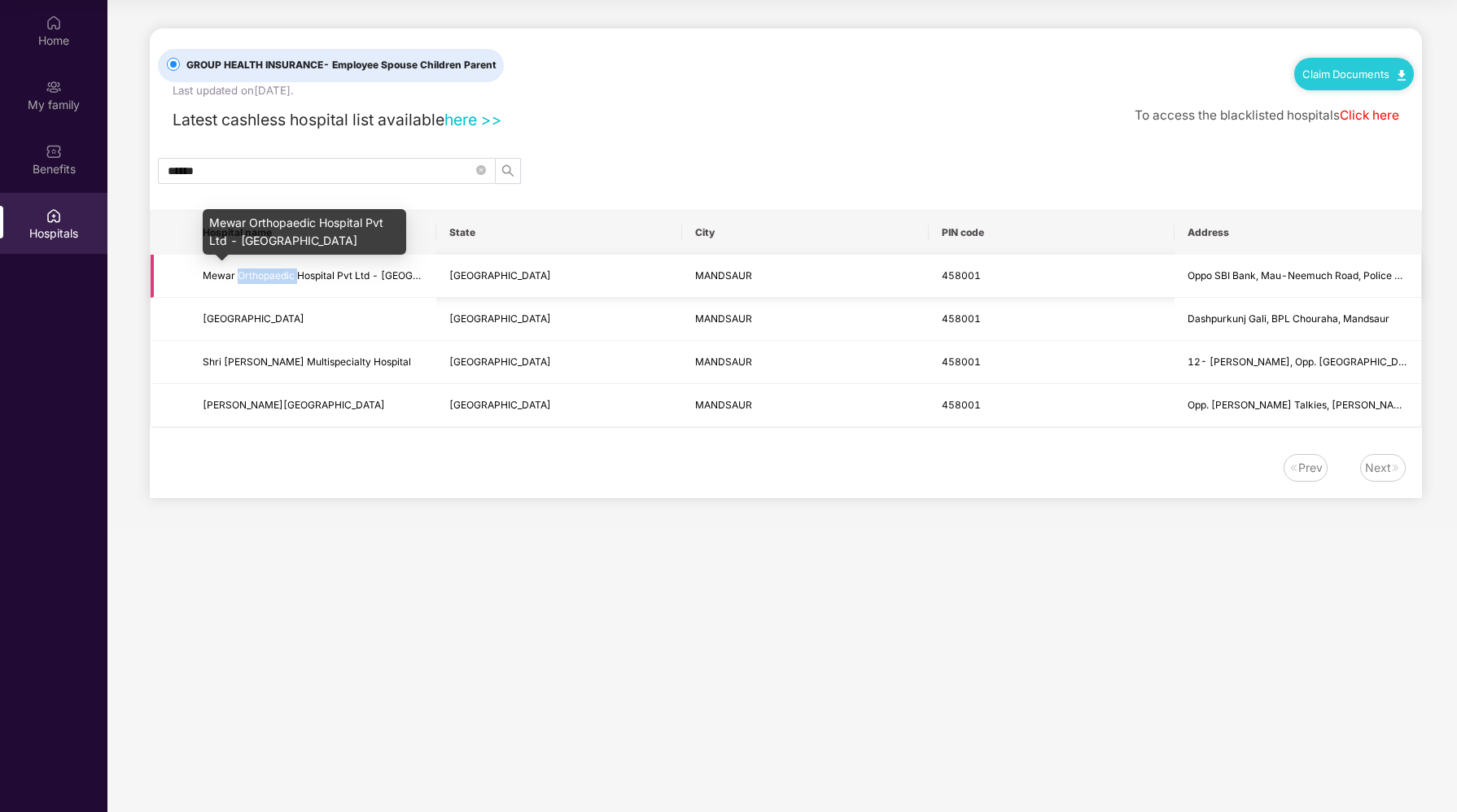
drag, startPoint x: 238, startPoint y: 276, endPoint x: 299, endPoint y: 280, distance: 61.1
click at [299, 280] on span "Mewar Orthopaedic Hospital Pvt Ltd - [GEOGRAPHIC_DATA]" at bounding box center [343, 275] width 280 height 12
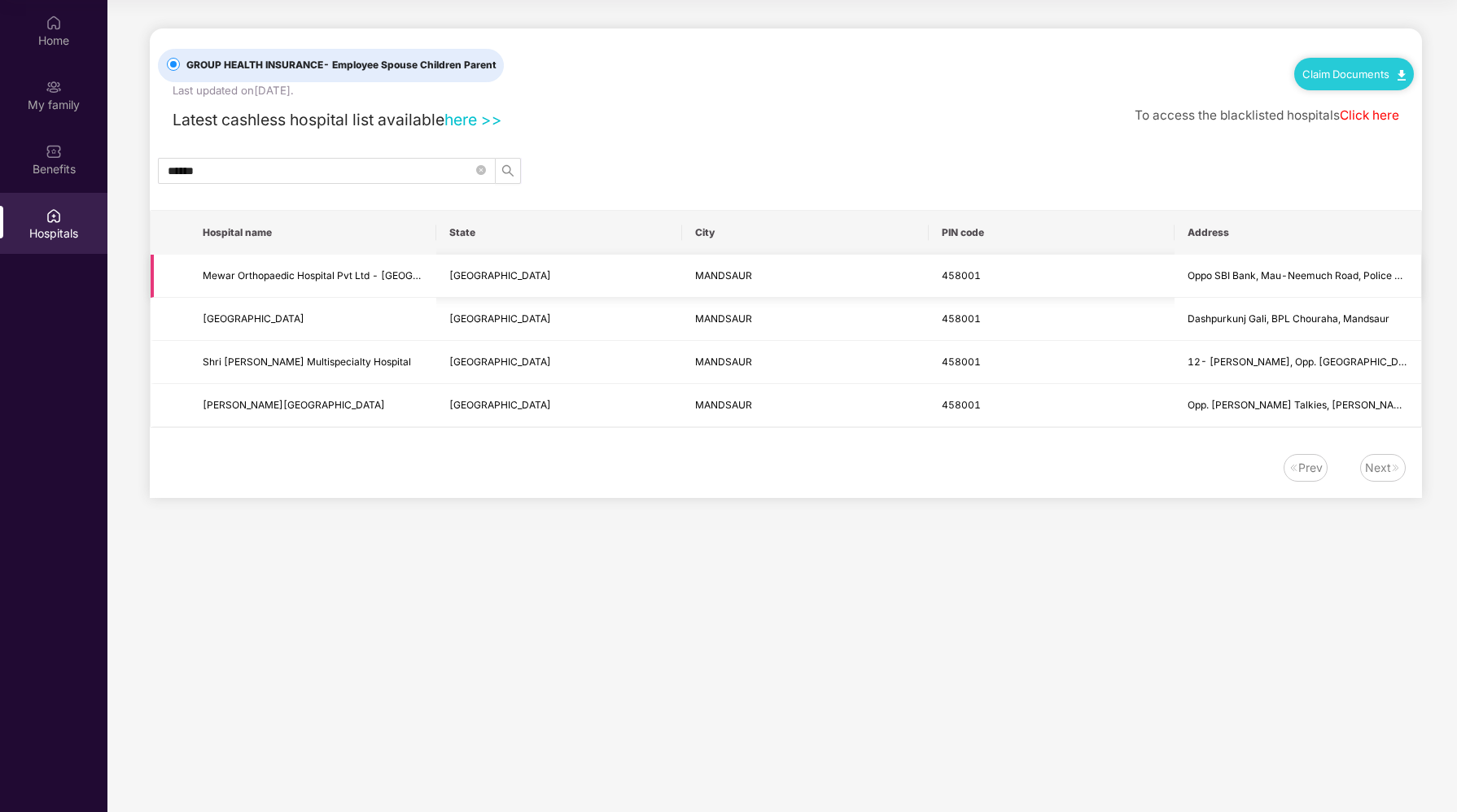
click at [325, 285] on td "Mewar Orthopaedic Hospital Pvt Ltd - [GEOGRAPHIC_DATA]" at bounding box center [313, 276] width 247 height 43
click at [1338, 81] on div "Claim Documents" at bounding box center [1354, 74] width 120 height 32
click at [1341, 76] on link "Claim Documents" at bounding box center [1354, 74] width 103 height 13
click at [1342, 101] on link "Claim Form" at bounding box center [1361, 102] width 106 height 35
